Goal: Check status: Check status

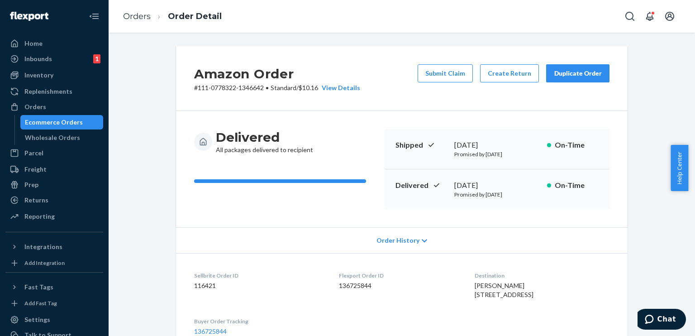
drag, startPoint x: 139, startPoint y: 19, endPoint x: 130, endPoint y: 17, distance: 9.3
click at [130, 17] on link "Orders" at bounding box center [137, 16] width 28 height 10
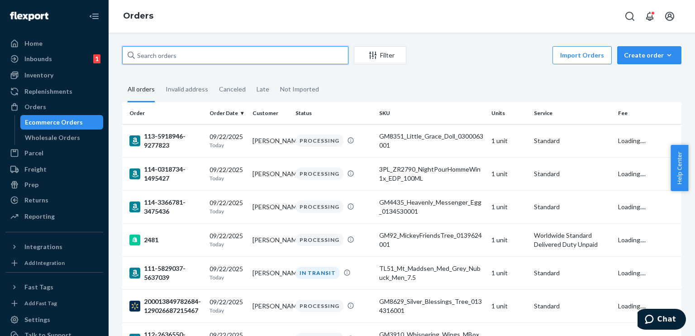
click at [183, 57] on input "text" at bounding box center [235, 55] width 226 height 18
paste input "[PHONE_NUMBER]"
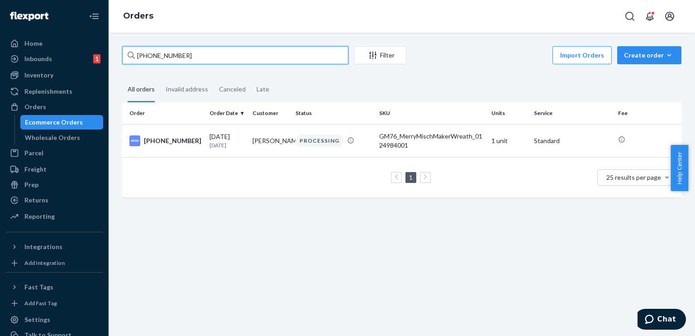
paste input "[PHONE_NUMBER]"
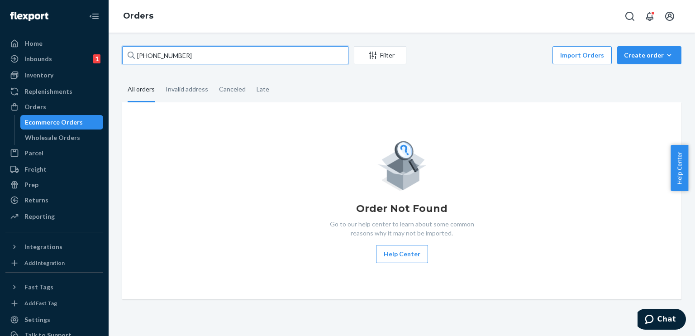
paste input "text"
type input "[PHONE_NUMBER]"
click at [259, 63] on input "[PHONE_NUMBER]" at bounding box center [235, 55] width 226 height 18
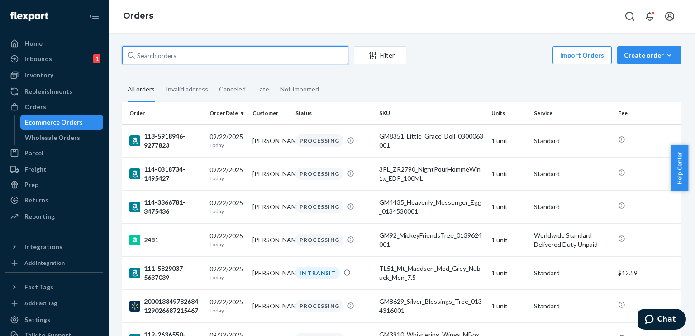
click at [197, 58] on input "text" at bounding box center [235, 55] width 226 height 18
paste input "[PHONE_NUMBER]"
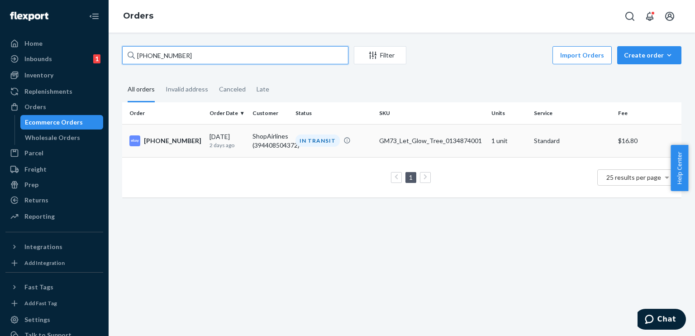
type input "[PHONE_NUMBER]"
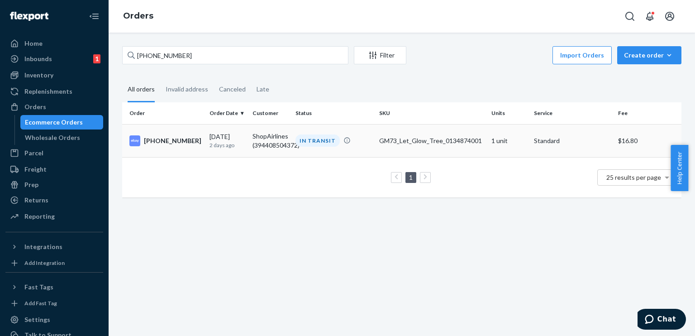
click at [306, 142] on div "IN TRANSIT" at bounding box center [317, 140] width 44 height 12
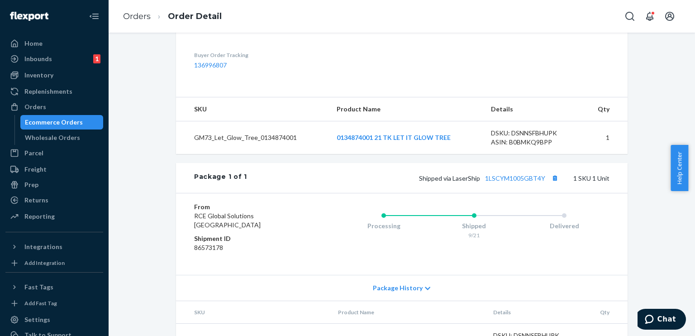
scroll to position [323, 0]
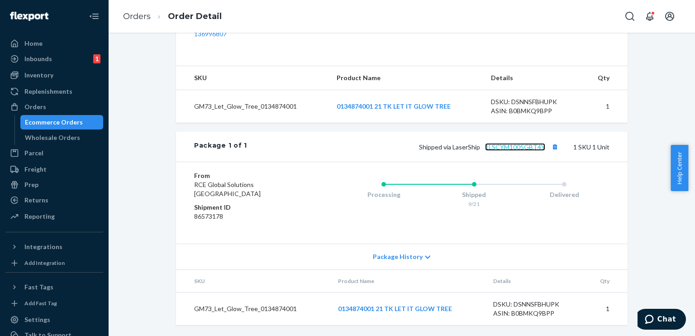
click at [527, 146] on link "1LSCYM1005GBT4Y" at bounding box center [515, 147] width 60 height 8
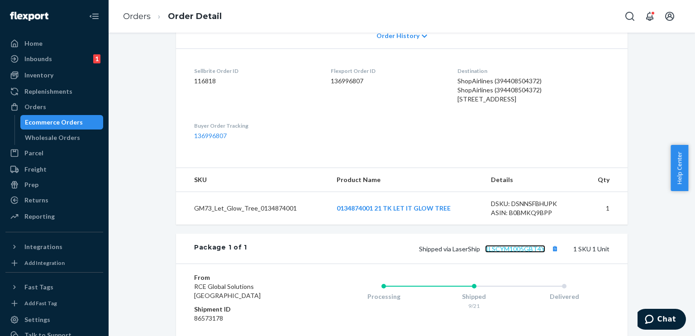
scroll to position [204, 0]
click at [149, 20] on link "Orders" at bounding box center [137, 16] width 28 height 10
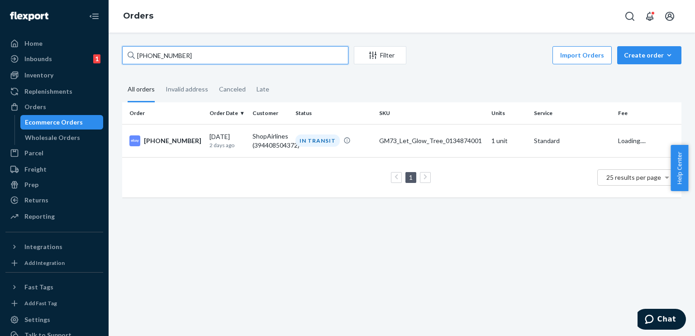
click at [202, 52] on input "[PHONE_NUMBER]" at bounding box center [235, 55] width 226 height 18
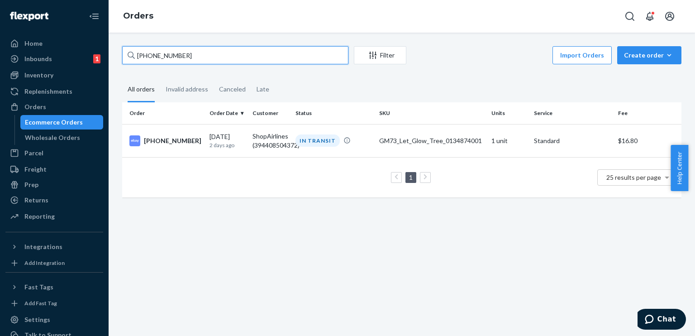
paste input "200013583326264"
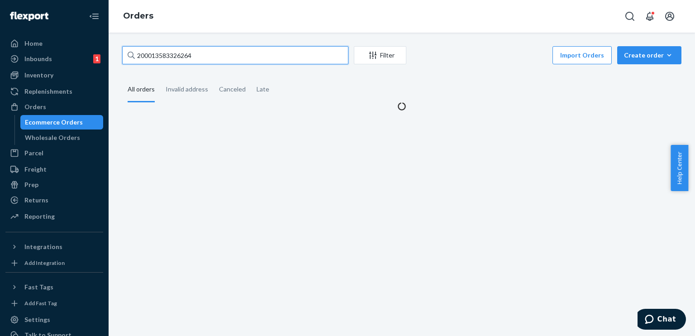
type input "200013583326264"
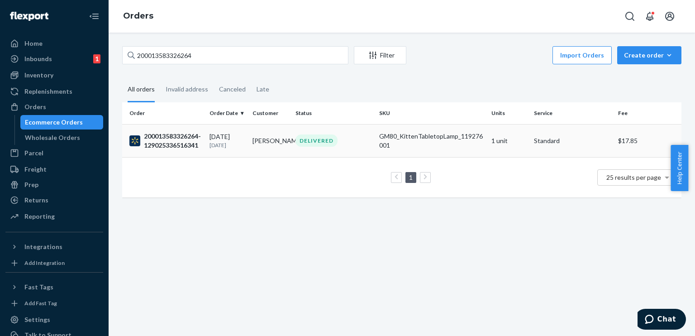
click at [324, 139] on div "DELIVERED" at bounding box center [316, 140] width 42 height 12
